Goal: Contribute content: Add original content to the website for others to see

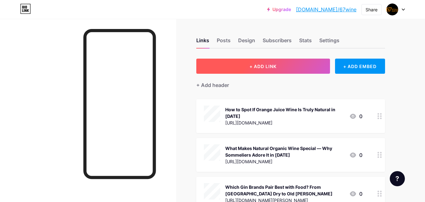
click at [279, 65] on button "+ ADD LINK" at bounding box center [264, 66] width 134 height 15
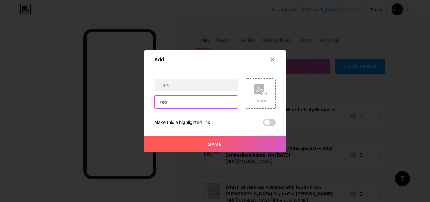
click at [189, 103] on input "text" at bounding box center [196, 102] width 83 height 13
paste input "[URL][DOMAIN_NAME]"
type input "[URL][DOMAIN_NAME]"
click at [178, 76] on div "Content YouTube Play YouTube video without leaving your page. ADD Vimeo Play Vi…" at bounding box center [215, 97] width 122 height 58
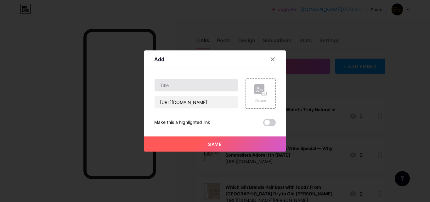
scroll to position [0, 0]
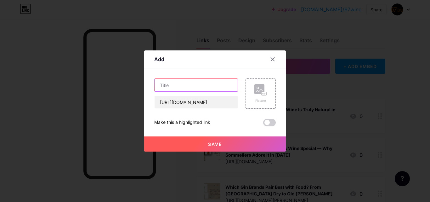
click at [176, 89] on input "text" at bounding box center [196, 85] width 83 height 13
paste input "Is Svedka Vodka Smooth Enough to Sip? My Honest 2025 Experience"
type input "Is Svedka Vodka Smooth Enough to Sip? My Honest 2025 Experience"
click at [245, 140] on button "Save" at bounding box center [215, 143] width 142 height 15
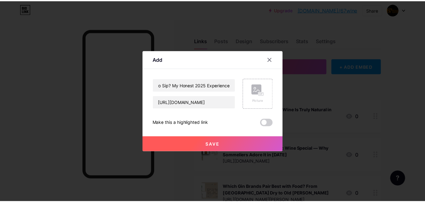
scroll to position [0, 0]
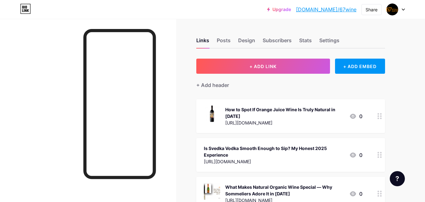
click at [269, 150] on div "Is Svedka Vodka Smooth Enough to Sip? My Honest 2025 Experience" at bounding box center [274, 151] width 140 height 13
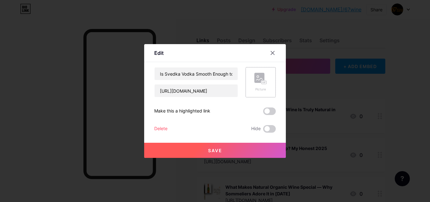
click at [261, 85] on div "Picture" at bounding box center [260, 82] width 13 height 19
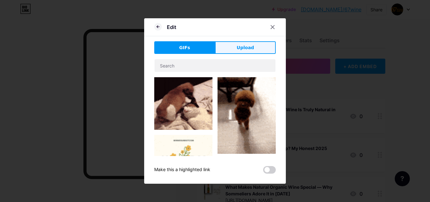
click at [237, 45] on button "Upload" at bounding box center [245, 47] width 61 height 13
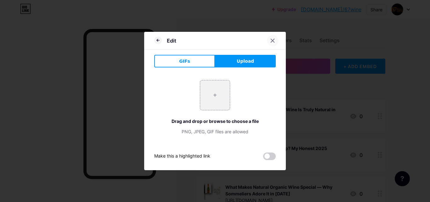
click at [273, 38] on icon at bounding box center [272, 40] width 5 height 5
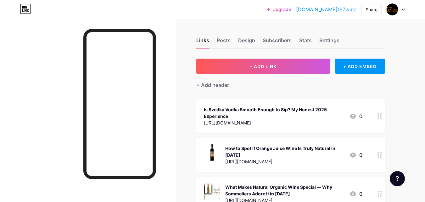
click at [308, 110] on div "Is Svedka Vodka Smooth Enough to Sip? My Honest 2025 Experience" at bounding box center [274, 112] width 140 height 13
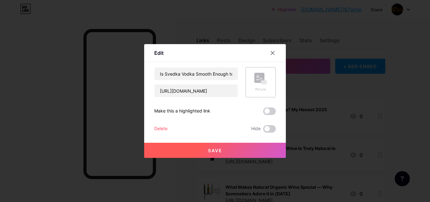
click at [270, 92] on div "Picture" at bounding box center [261, 82] width 30 height 30
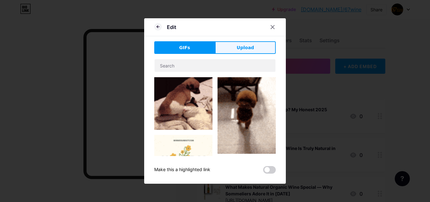
click at [219, 48] on button "Upload" at bounding box center [245, 47] width 61 height 13
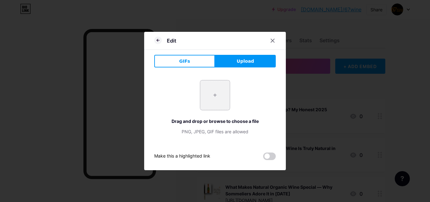
click at [210, 100] on input "file" at bounding box center [215, 95] width 30 height 30
type input "C:\fakepath\download (22).png"
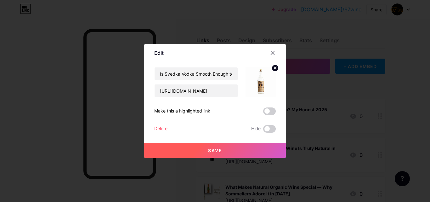
click at [243, 155] on button "Save" at bounding box center [215, 150] width 142 height 15
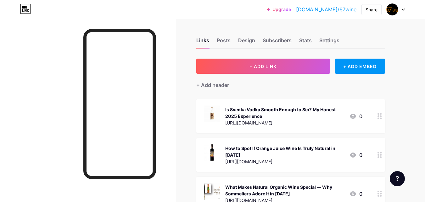
click at [342, 9] on link "[DOMAIN_NAME]/67wine" at bounding box center [326, 10] width 60 height 8
